Goal: Information Seeking & Learning: Learn about a topic

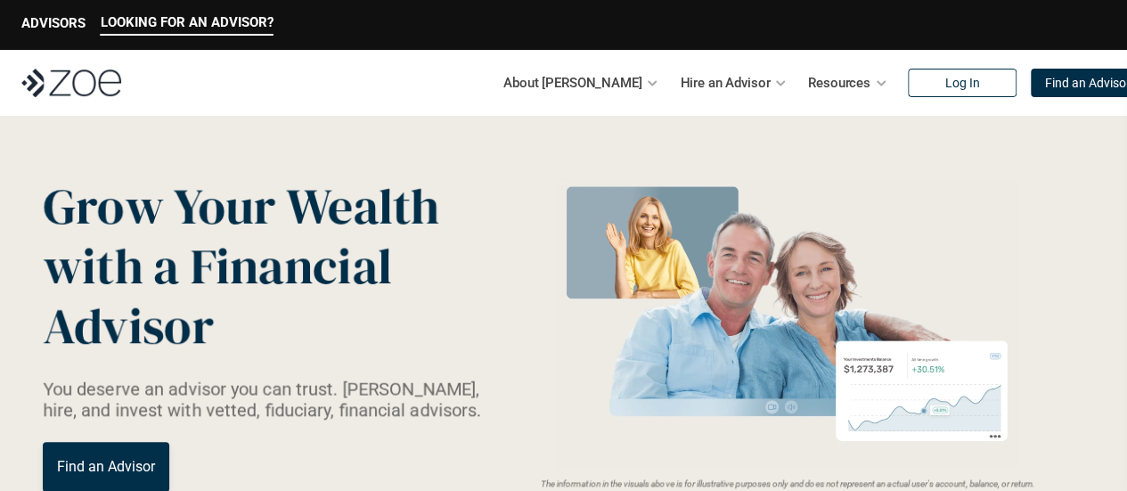
scroll to position [24, 0]
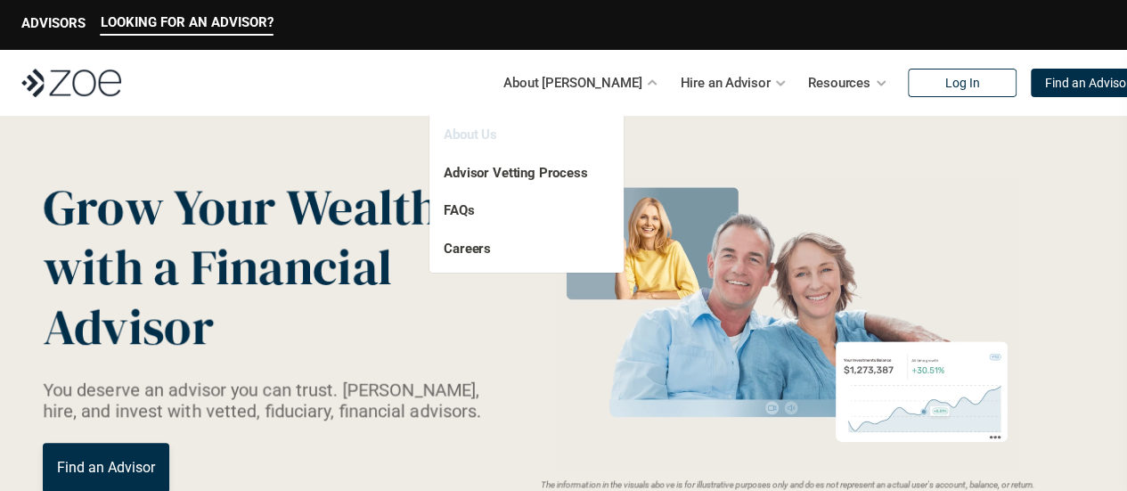
click at [460, 142] on link "About Us" at bounding box center [470, 134] width 53 height 16
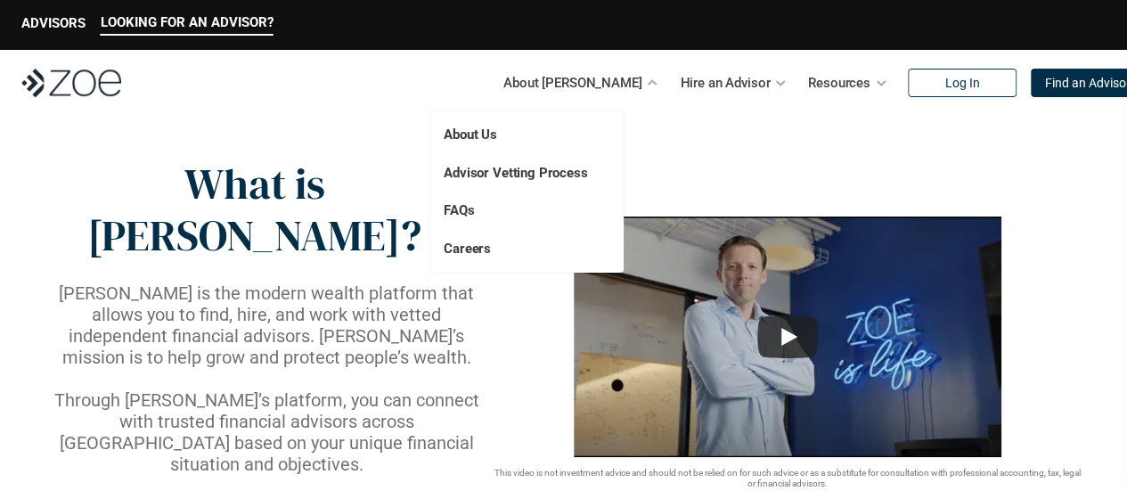
click at [468, 199] on div "About Us Advisor Vetting Process FAQs Careers" at bounding box center [526, 191] width 194 height 162
click at [463, 208] on link "FAQs" at bounding box center [459, 210] width 30 height 16
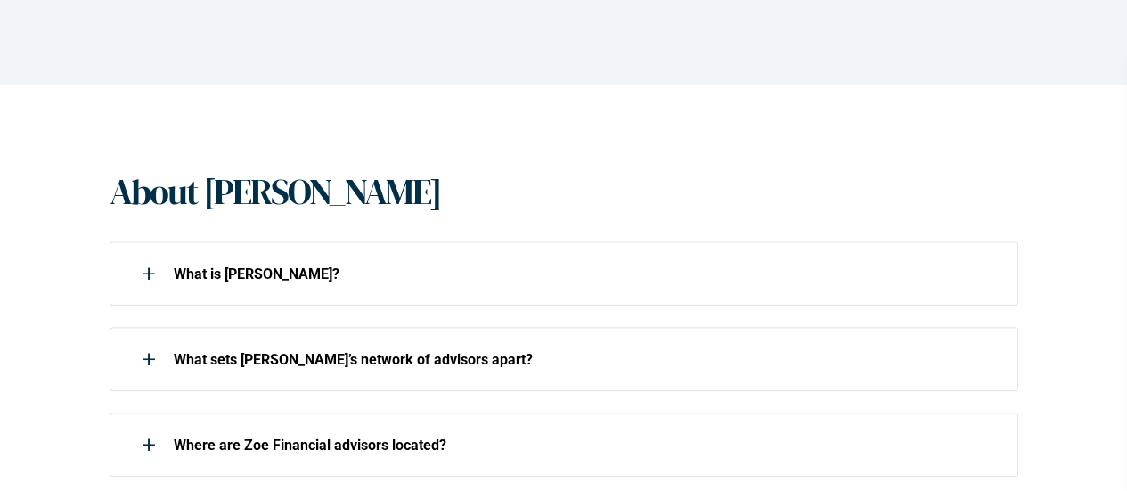
scroll to position [313, 0]
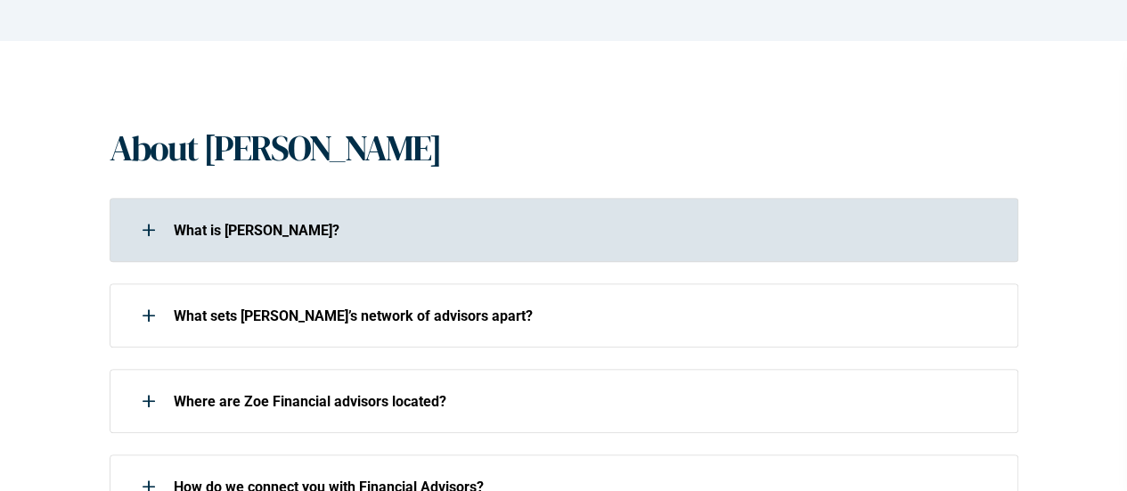
click at [420, 234] on p "What is [PERSON_NAME]?" at bounding box center [584, 230] width 821 height 17
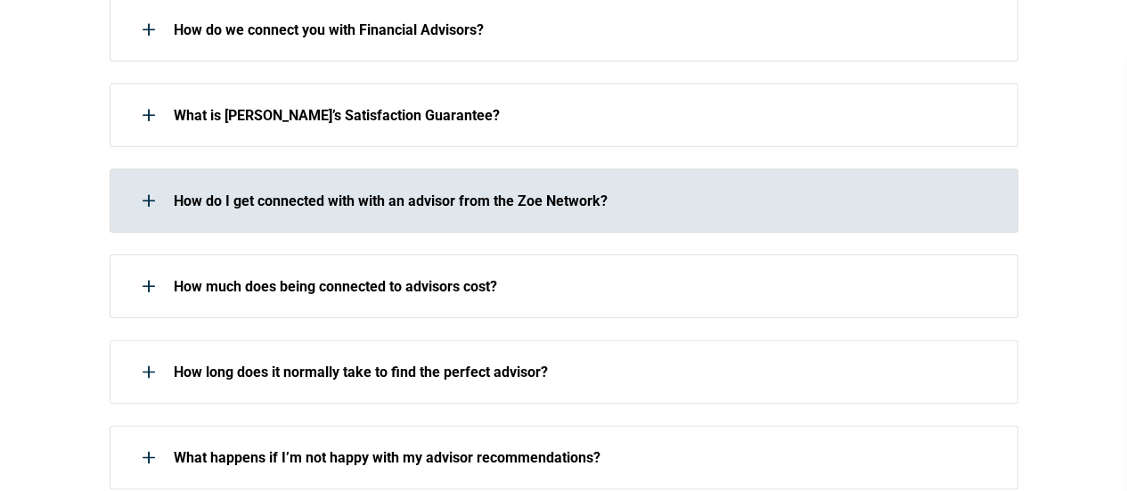
scroll to position [930, 0]
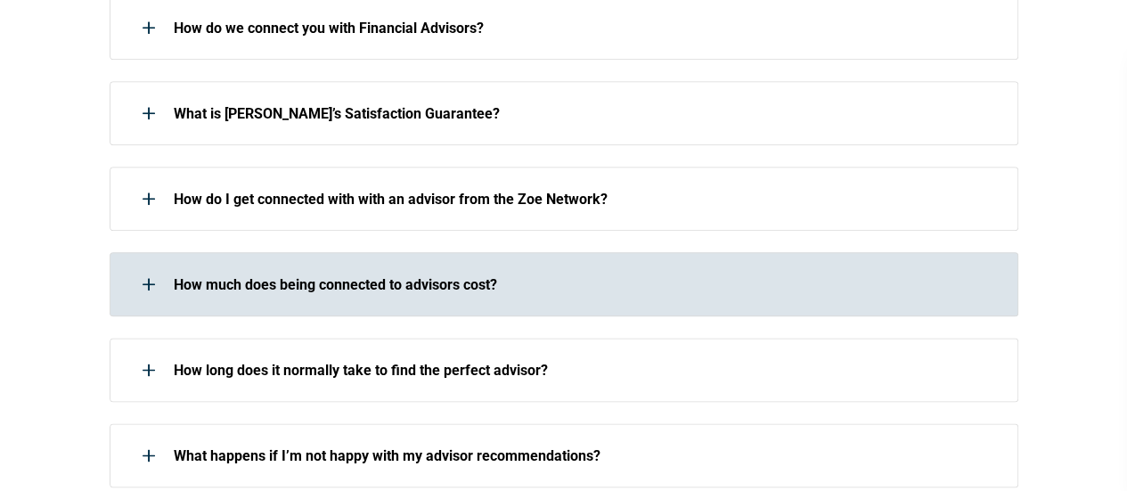
click at [413, 266] on div "How much does being connected to advisors cost?" at bounding box center [552, 284] width 885 height 36
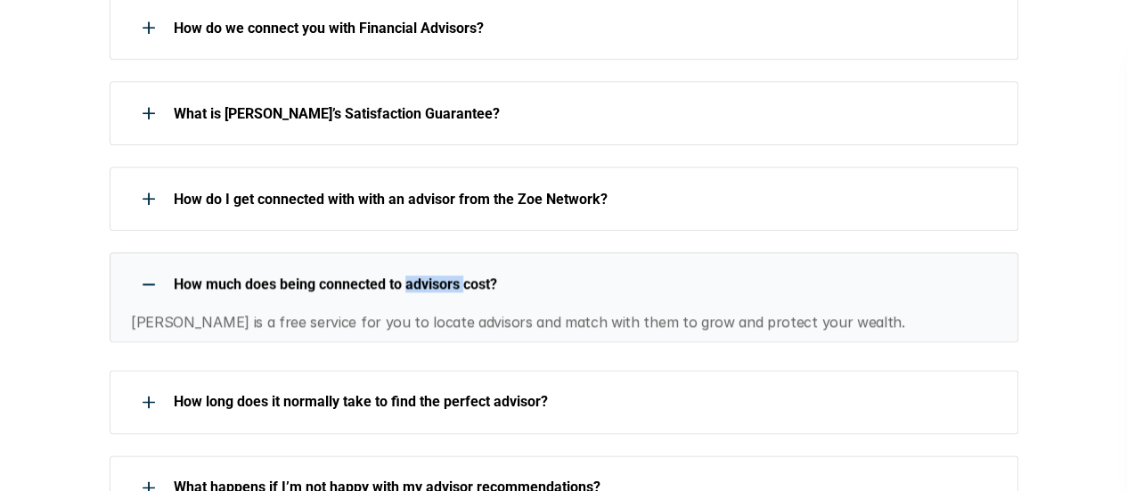
click at [413, 266] on div "How much does being connected to advisors cost?" at bounding box center [552, 284] width 885 height 36
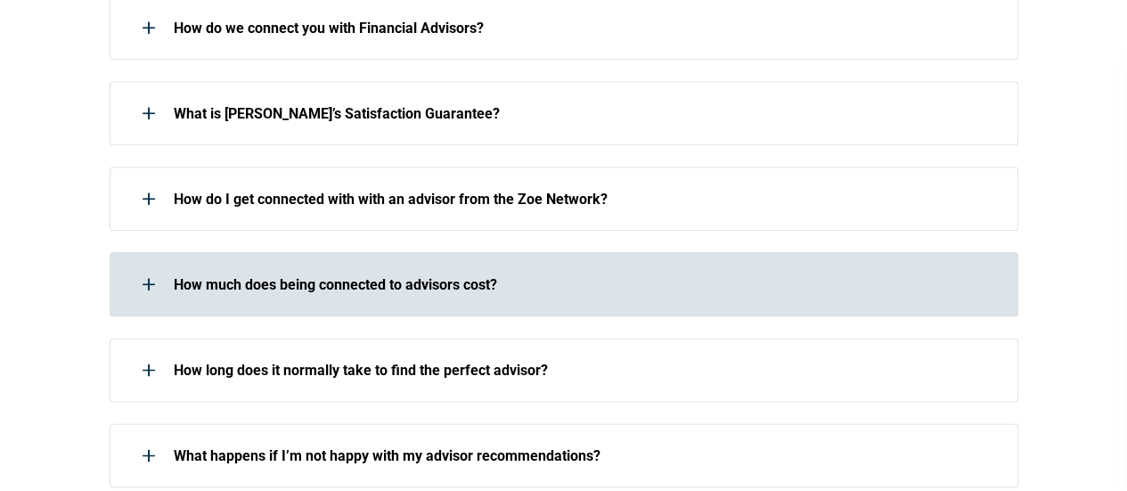
click at [603, 276] on p "How much does being connected to advisors cost?" at bounding box center [584, 284] width 821 height 17
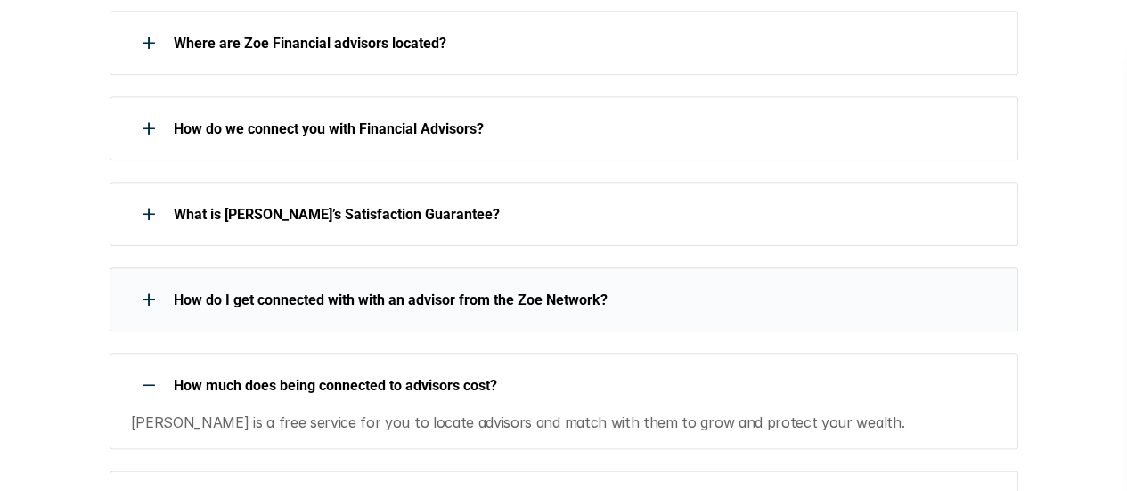
scroll to position [821, 0]
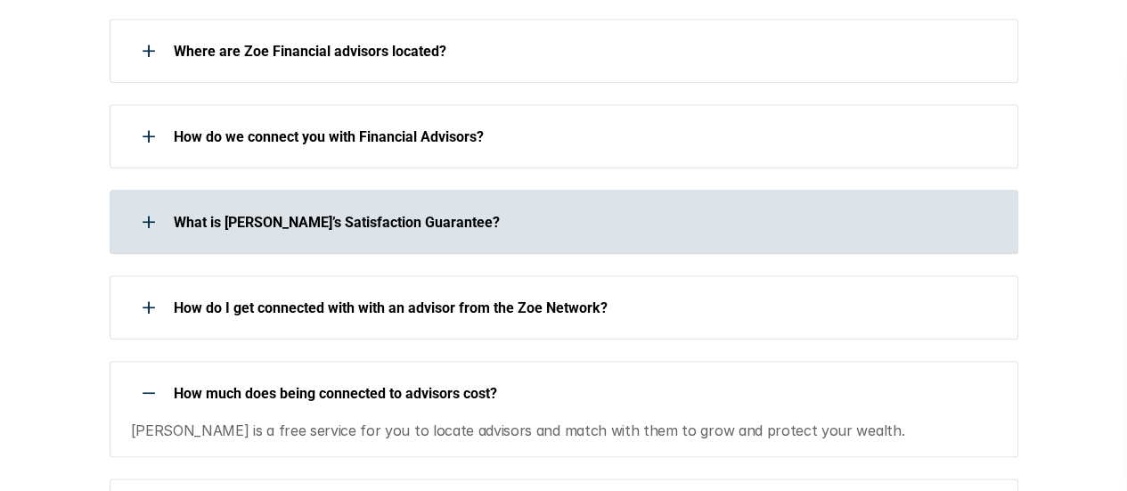
click at [546, 214] on p "What is [PERSON_NAME]’s Satisfaction Guarantee?" at bounding box center [584, 222] width 821 height 17
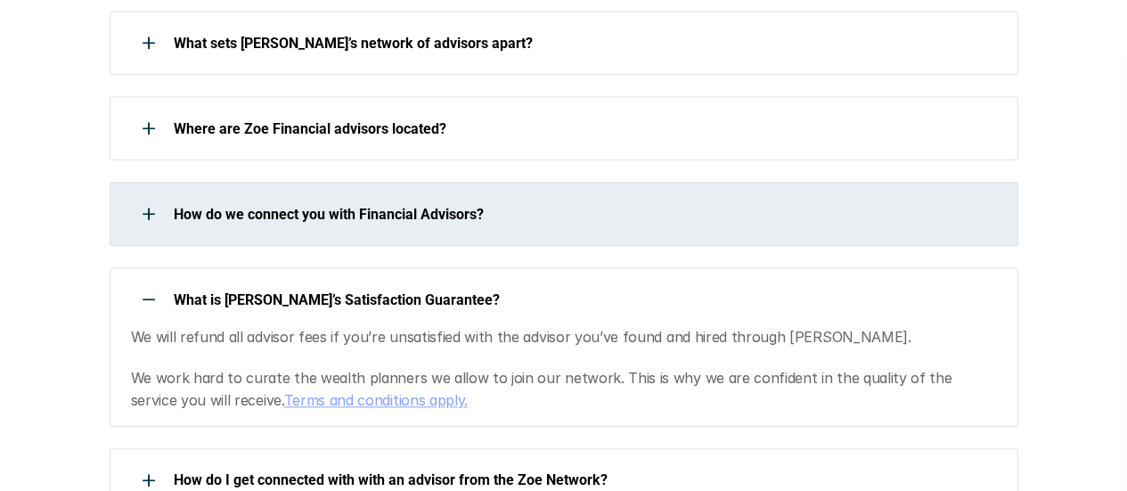
scroll to position [741, 0]
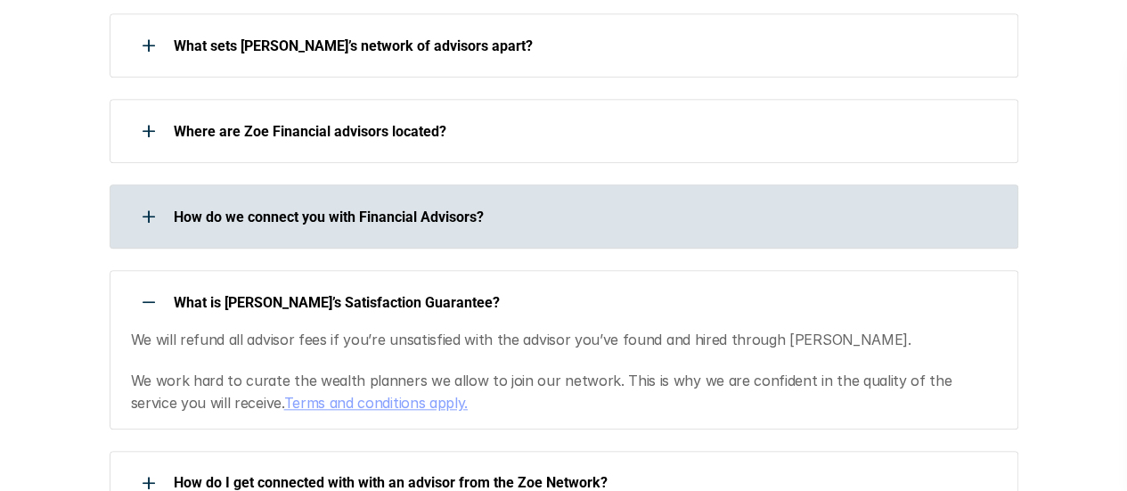
click at [546, 208] on p "How do we connect you with Financial Advisors?" at bounding box center [584, 216] width 821 height 17
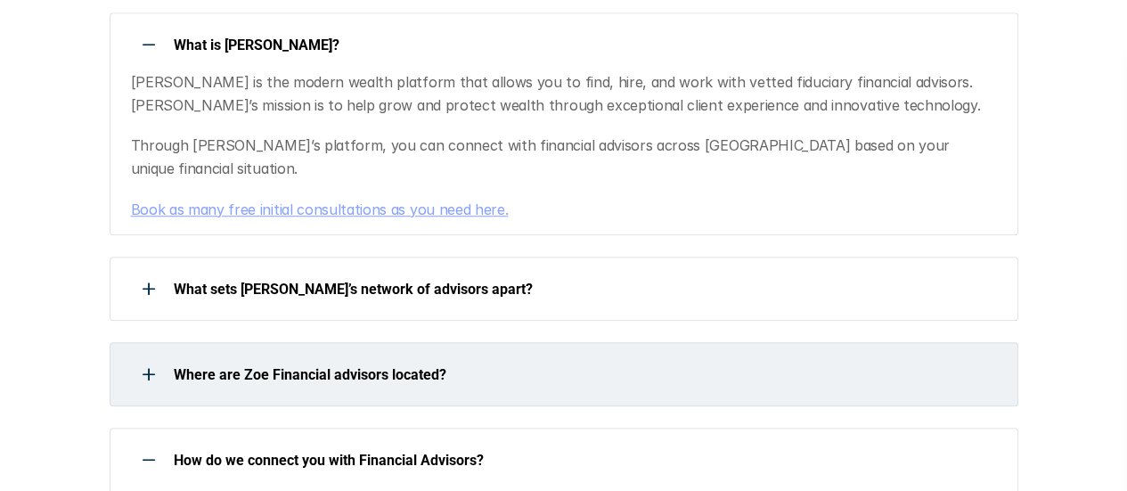
scroll to position [493, 0]
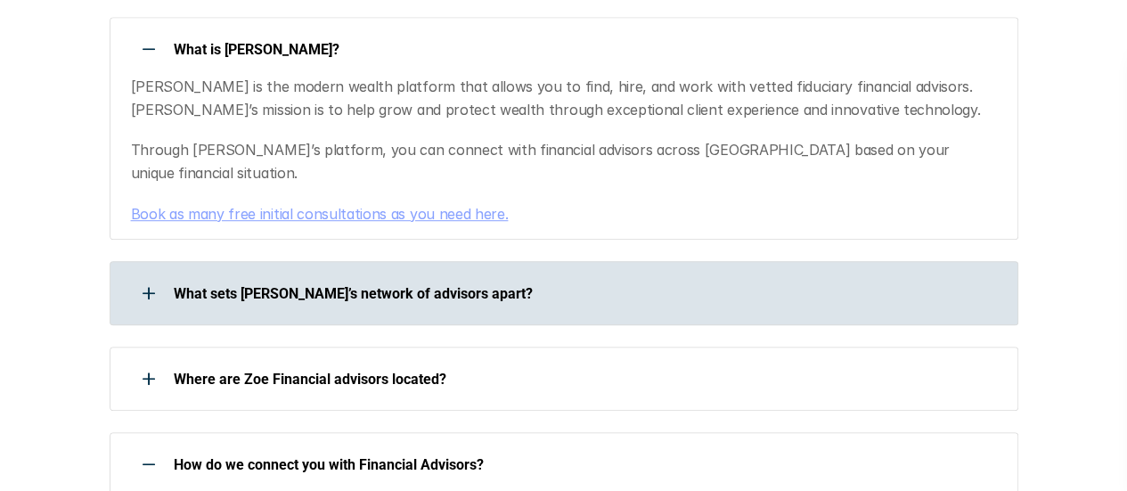
click at [485, 285] on p "What sets [PERSON_NAME]’s network of advisors apart?" at bounding box center [584, 293] width 821 height 17
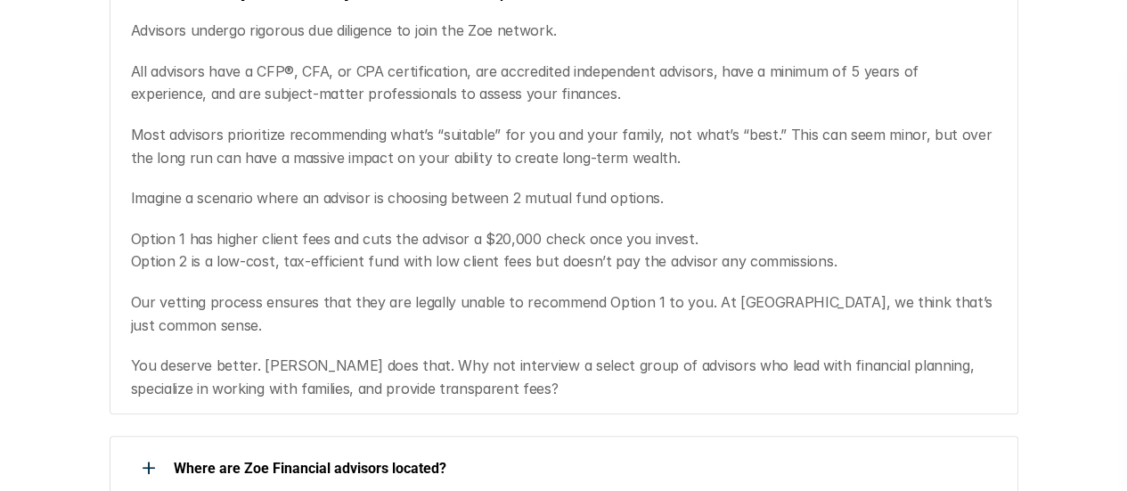
scroll to position [794, 0]
